Goal: Navigation & Orientation: Find specific page/section

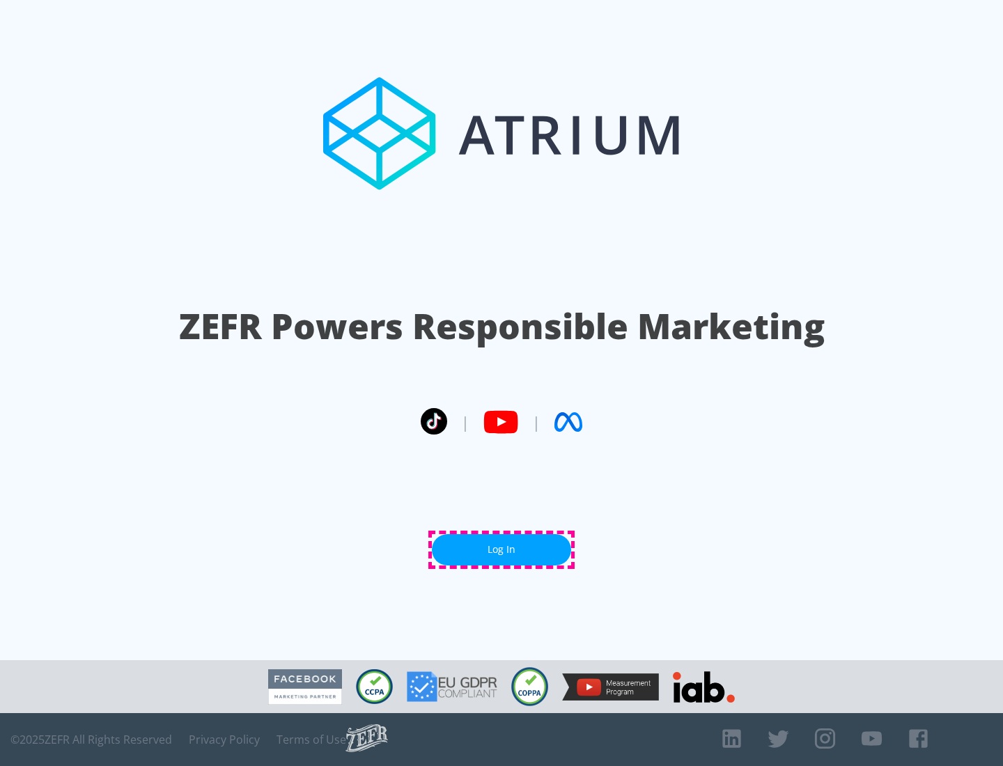
click at [502, 550] on link "Log In" at bounding box center [501, 549] width 139 height 31
